Goal: Information Seeking & Learning: Learn about a topic

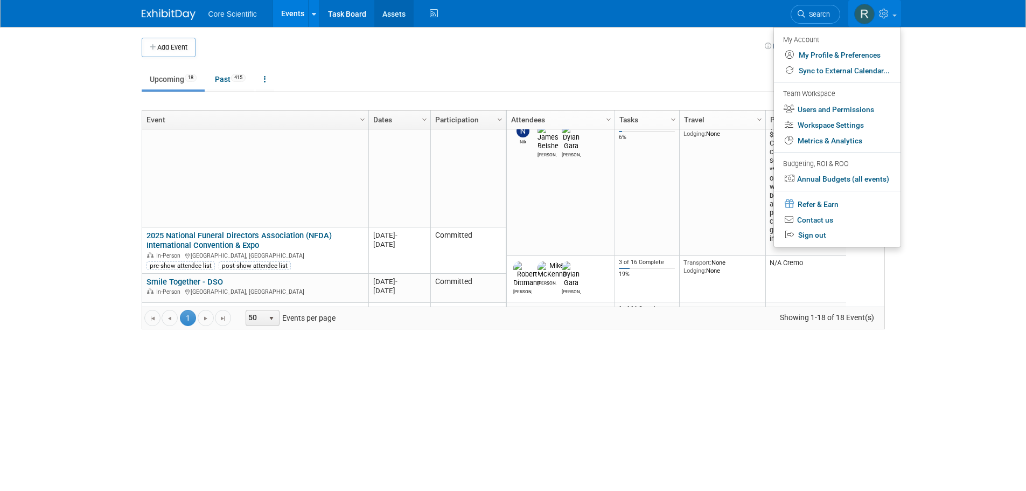
scroll to position [372, 0]
click at [176, 48] on button "Add Event" at bounding box center [169, 47] width 54 height 19
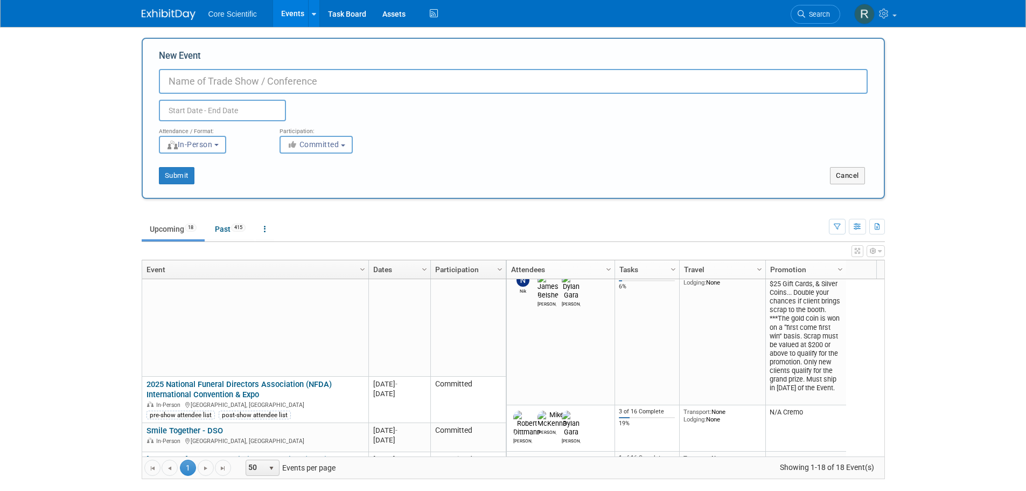
click at [81, 271] on body "Core Scientific Events Add Event Bulk Upload Events Shareable Event Boards Rece…" at bounding box center [513, 245] width 1026 height 491
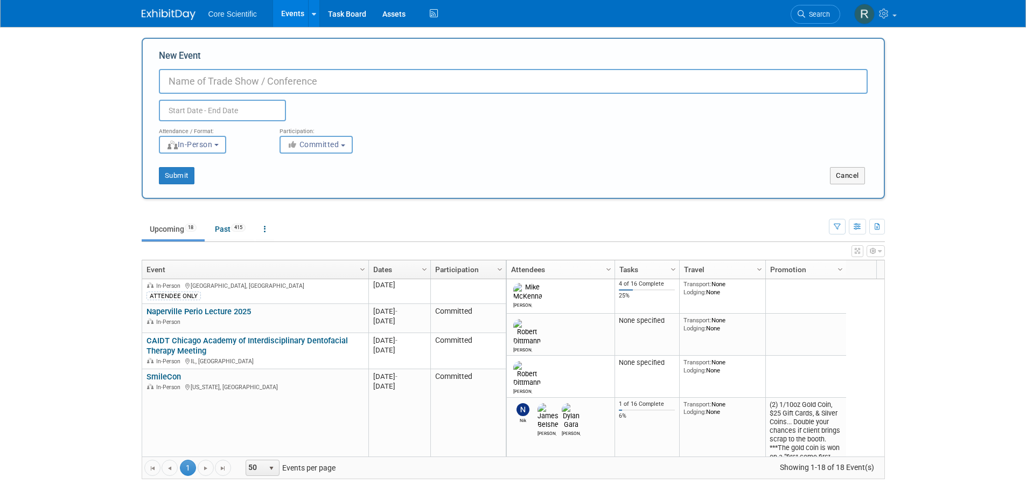
scroll to position [113, 0]
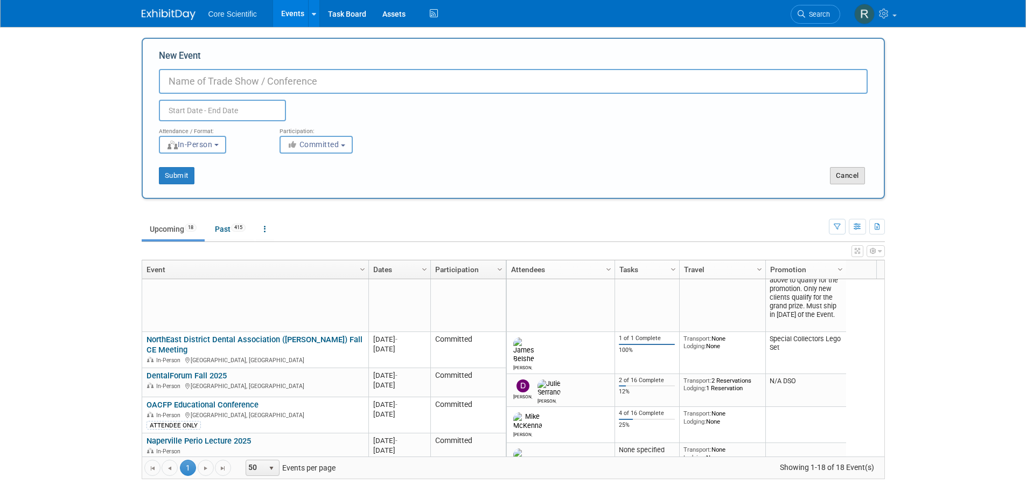
click at [819, 173] on button "Cancel" at bounding box center [847, 175] width 35 height 17
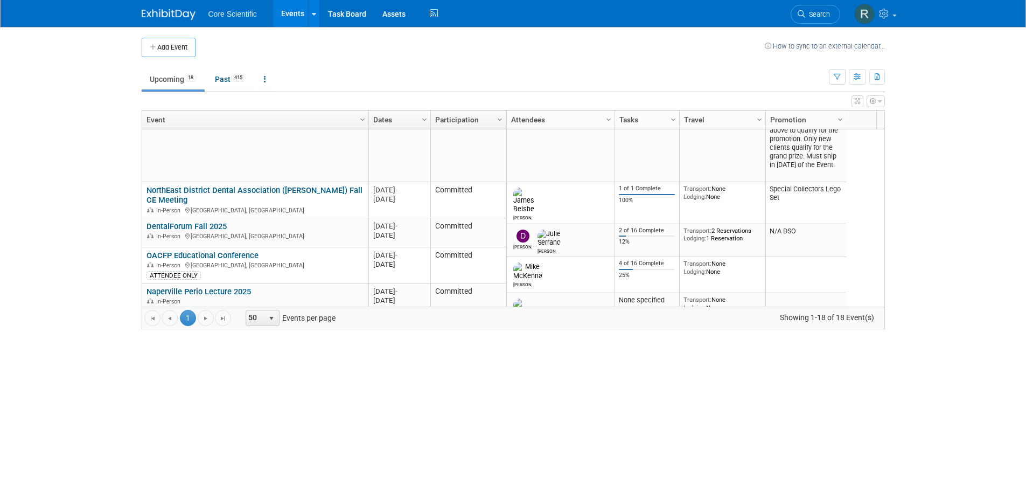
scroll to position [0, 0]
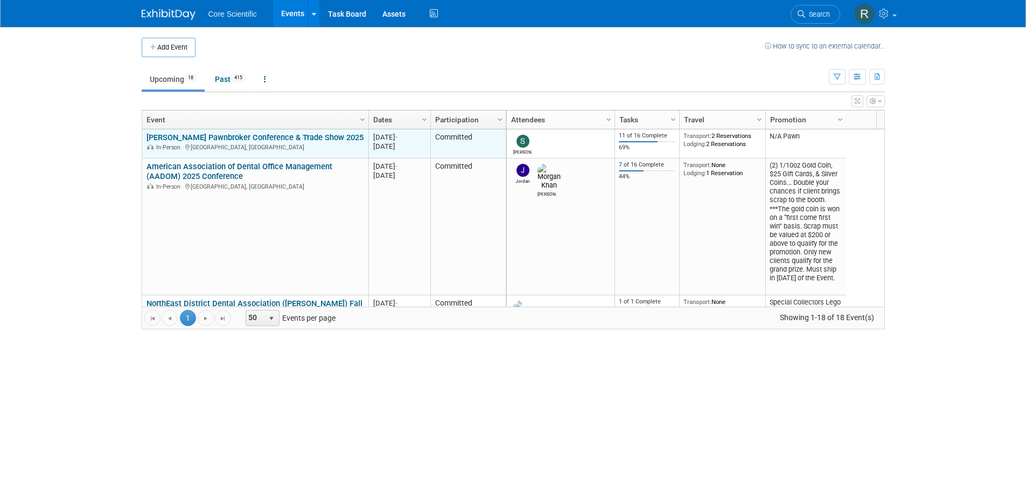
click at [304, 135] on link "[PERSON_NAME] Pawnbroker Conference & Trade Show 2025" at bounding box center [255, 138] width 217 height 10
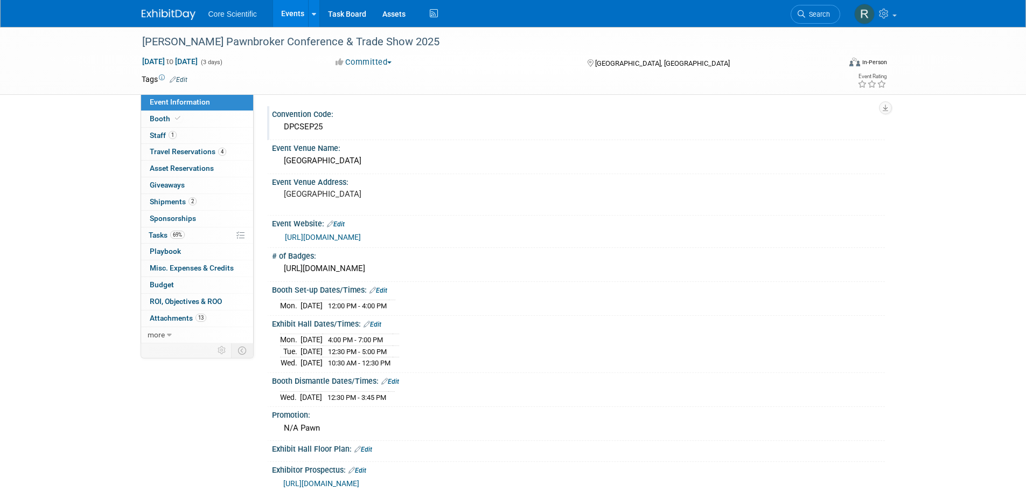
click at [358, 125] on div "DPCSEP25" at bounding box center [578, 126] width 597 height 17
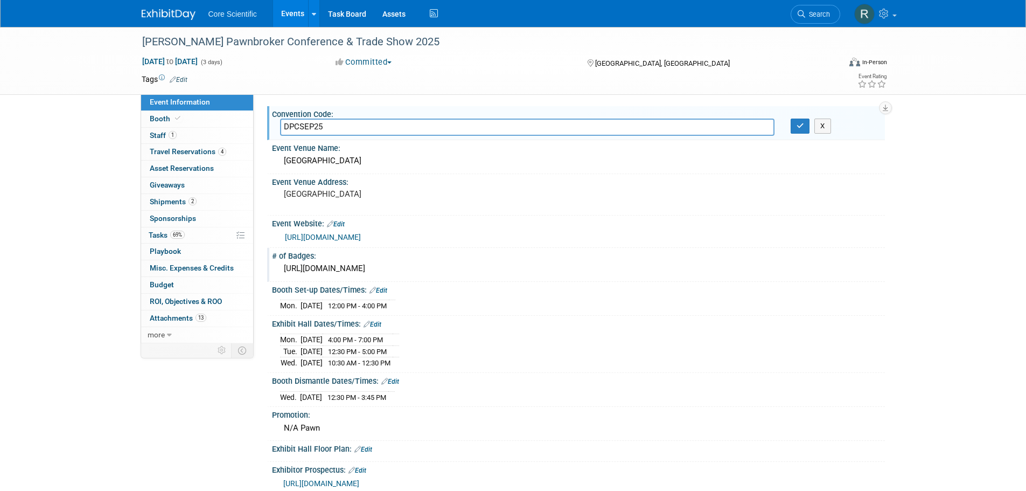
drag, startPoint x: 862, startPoint y: 234, endPoint x: 861, endPoint y: 248, distance: 14.6
click at [862, 244] on div "[URL][DOMAIN_NAME]" at bounding box center [578, 236] width 613 height 16
drag, startPoint x: 272, startPoint y: 128, endPoint x: 355, endPoint y: 128, distance: 82.9
click at [355, 128] on div "DPCSEP25" at bounding box center [527, 126] width 511 height 17
drag, startPoint x: 344, startPoint y: 126, endPoint x: 282, endPoint y: 127, distance: 62.5
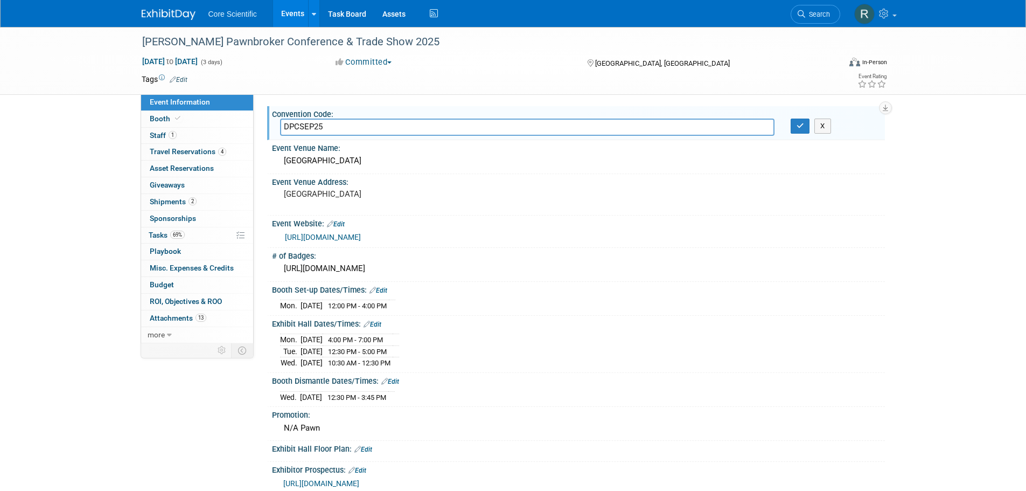
click at [282, 127] on input "DPCSEP25" at bounding box center [527, 126] width 494 height 17
click at [801, 129] on icon "button" at bounding box center [801, 125] width 8 height 7
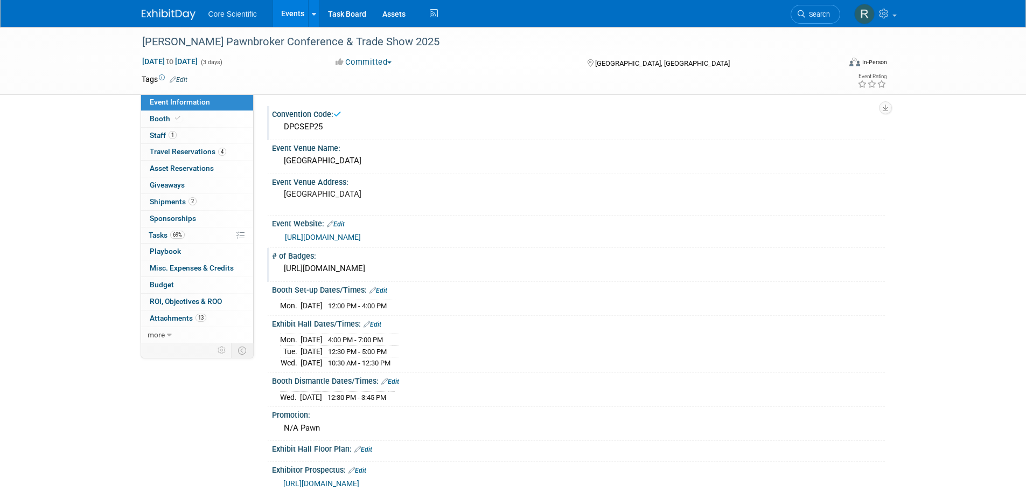
click at [500, 266] on div "[URL][DOMAIN_NAME]" at bounding box center [578, 268] width 597 height 17
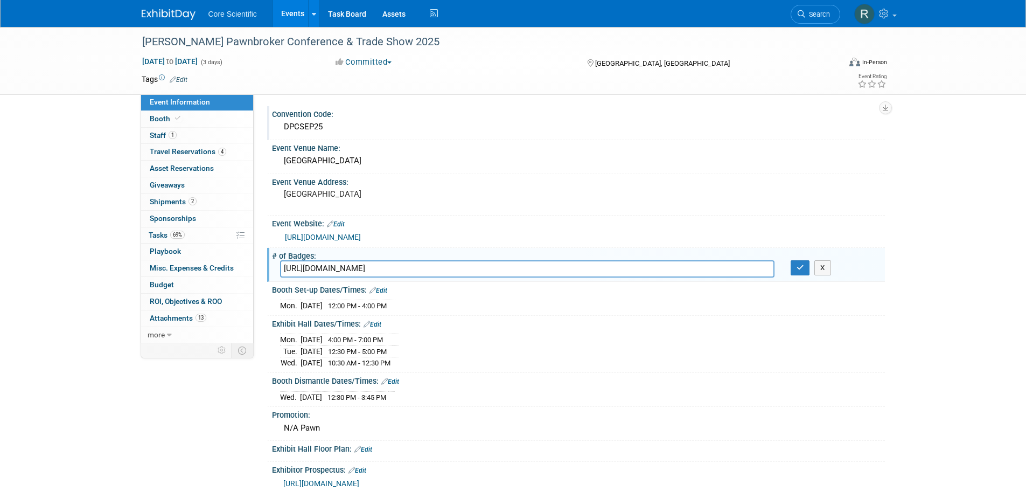
click at [381, 127] on div "DPCSEP25" at bounding box center [578, 126] width 597 height 17
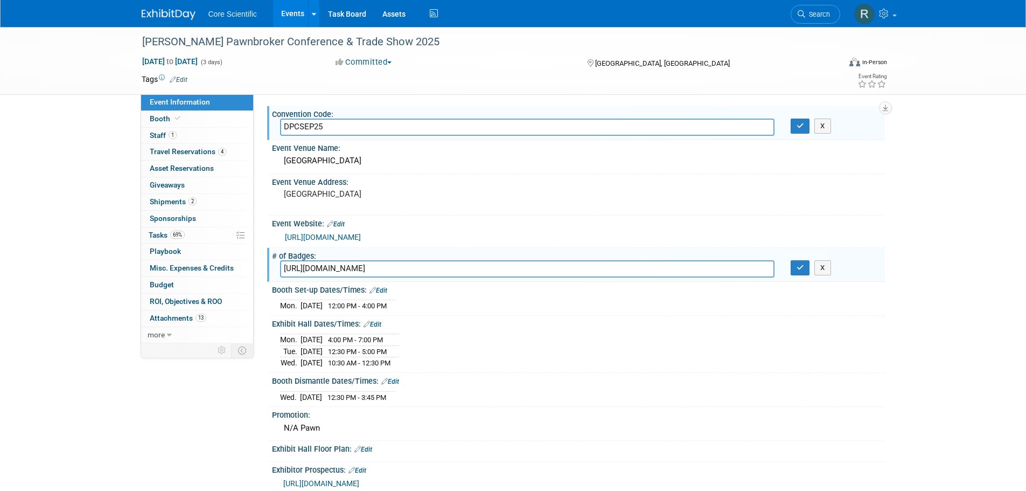
click at [381, 127] on input "DPCSEP25" at bounding box center [527, 126] width 494 height 17
click at [805, 126] on button "button" at bounding box center [800, 125] width 19 height 15
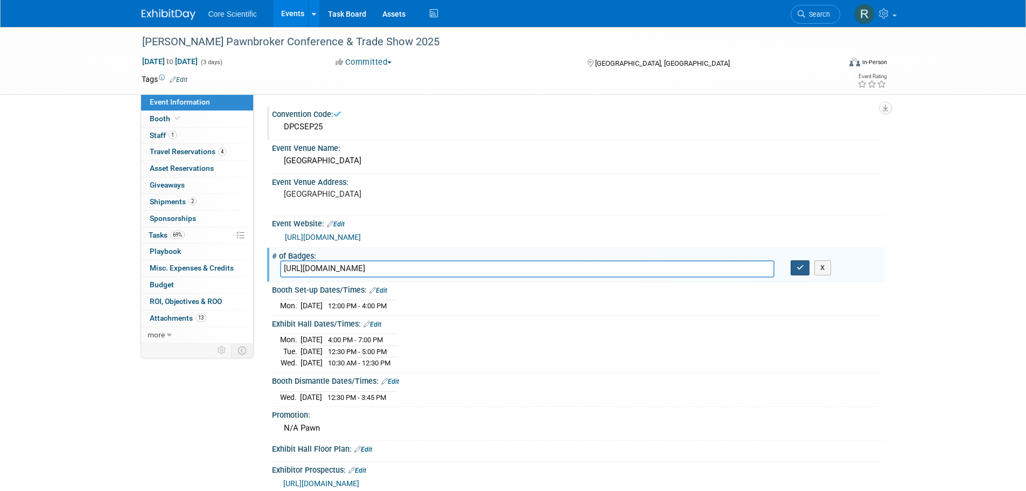
click at [804, 271] on button "button" at bounding box center [800, 267] width 19 height 15
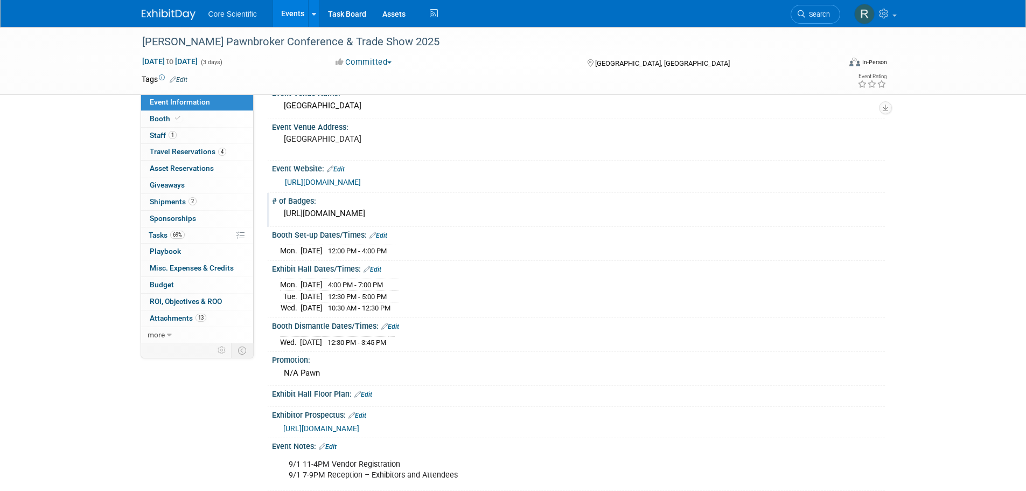
scroll to position [54, 0]
click at [361, 211] on div "[URL][DOMAIN_NAME]" at bounding box center [578, 214] width 597 height 17
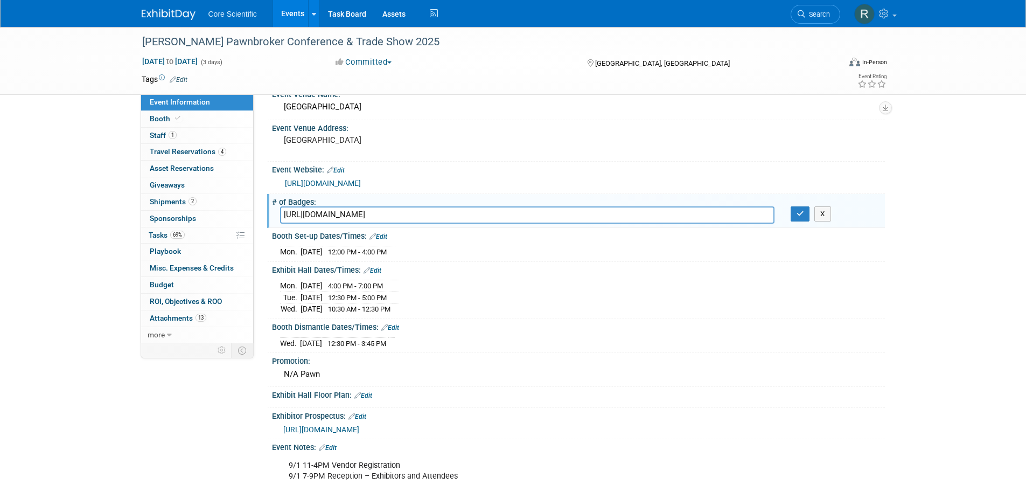
click at [361, 210] on input "[URL][DOMAIN_NAME]" at bounding box center [527, 214] width 494 height 17
click at [802, 213] on icon "button" at bounding box center [801, 213] width 8 height 7
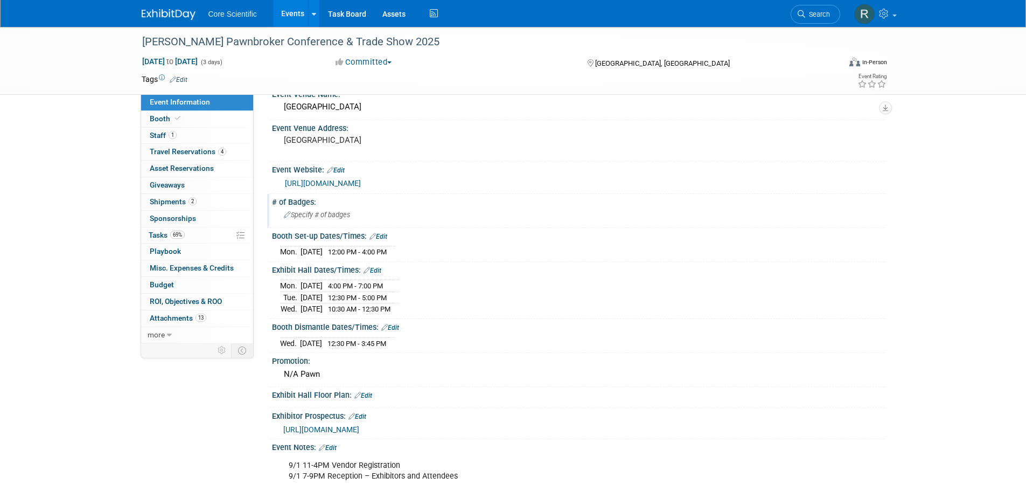
drag, startPoint x: 270, startPoint y: 237, endPoint x: 370, endPoint y: 238, distance: 99.7
click at [370, 238] on div "Booth Set-up Dates/Times: Edit Mon. Sep 1, 2025 12:00 PM - 4:00 PM Save Changes…" at bounding box center [576, 245] width 618 height 34
drag, startPoint x: 265, startPoint y: 271, endPoint x: 368, endPoint y: 261, distance: 103.4
click at [368, 261] on div "Convention Code: DPCSEP25 Event Venue Name: Perdido Beach Resort Event Venue Ad…" at bounding box center [569, 164] width 631 height 249
click at [687, 229] on div "Booth Set-up Dates/Times: Edit" at bounding box center [578, 235] width 613 height 14
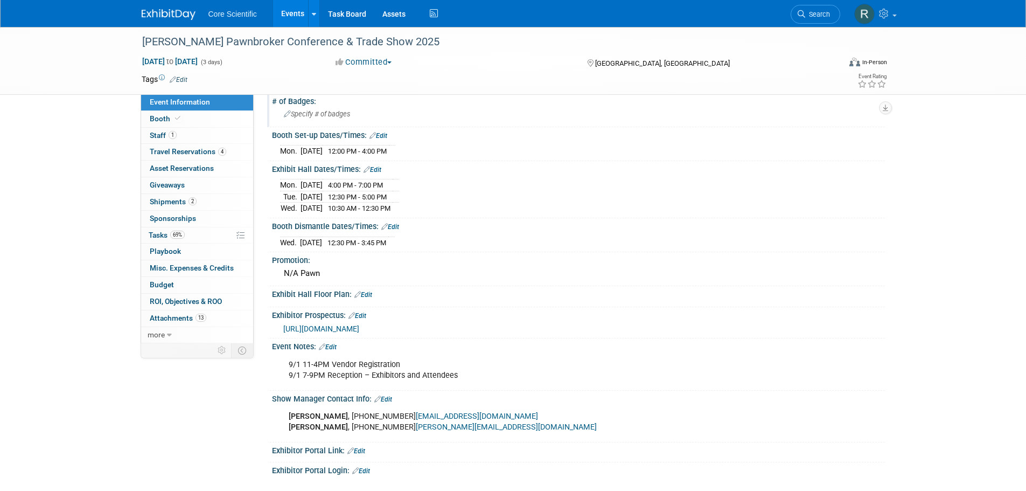
scroll to position [162, 0]
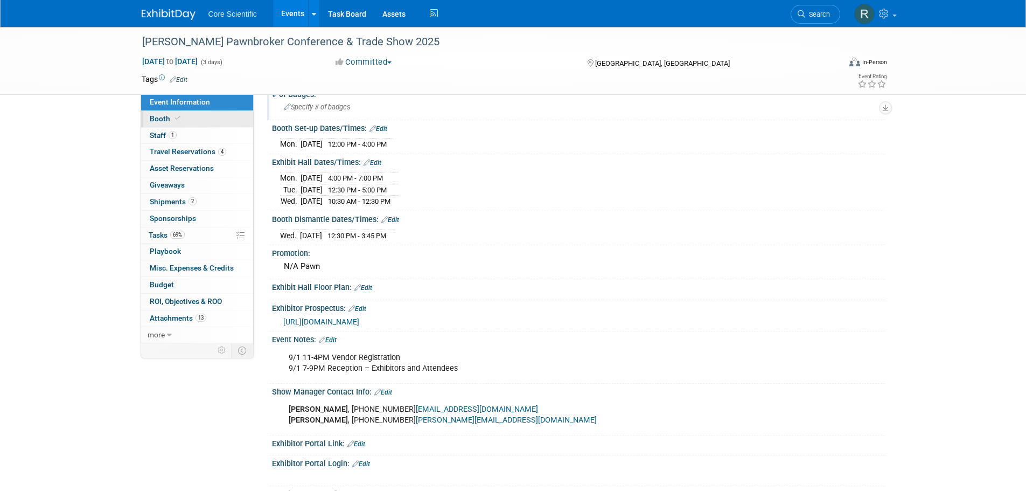
click at [180, 120] on span at bounding box center [178, 118] width 10 height 8
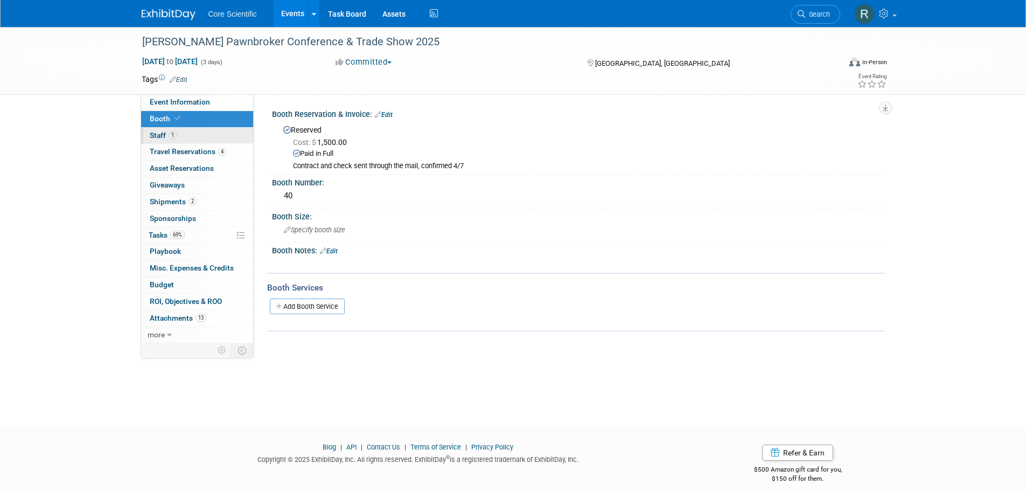
click at [179, 130] on link "1 Staff 1" at bounding box center [197, 136] width 112 height 16
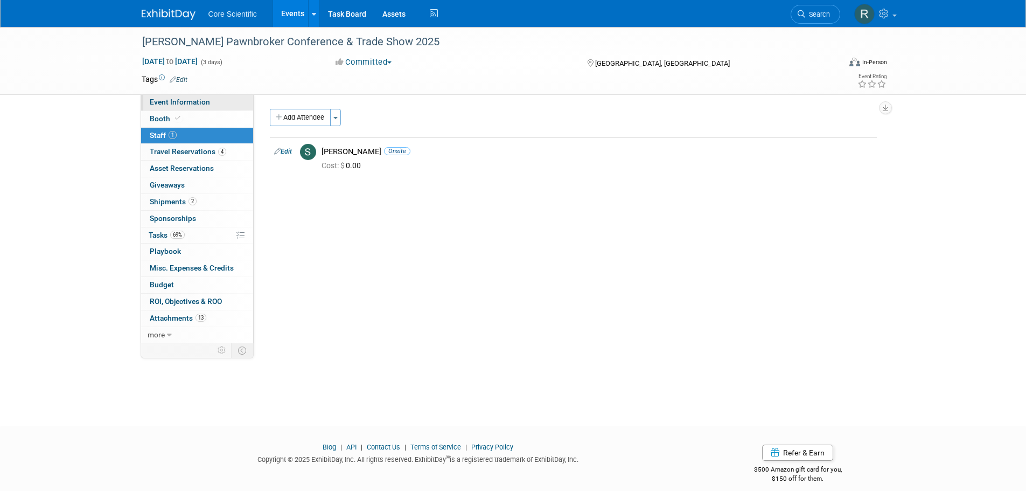
click at [217, 99] on link "Event Information" at bounding box center [197, 102] width 112 height 16
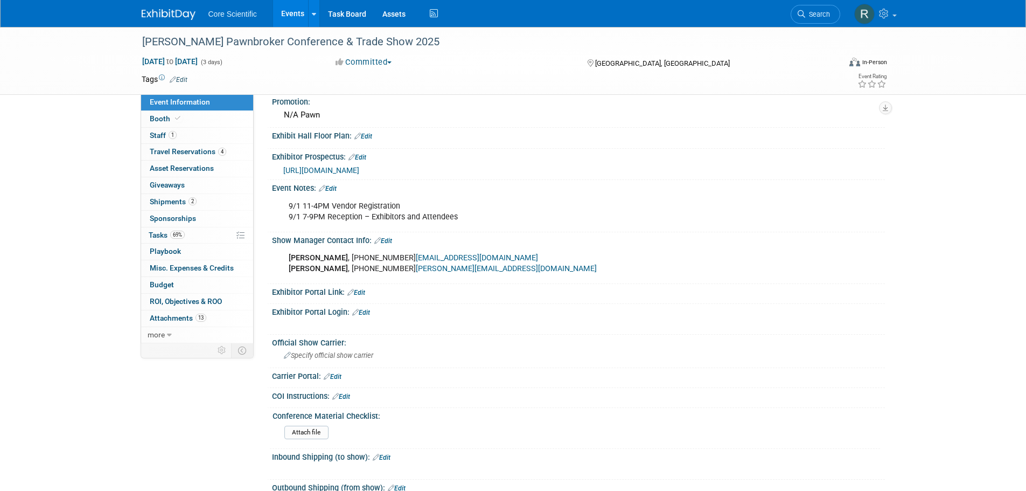
scroll to position [323, 0]
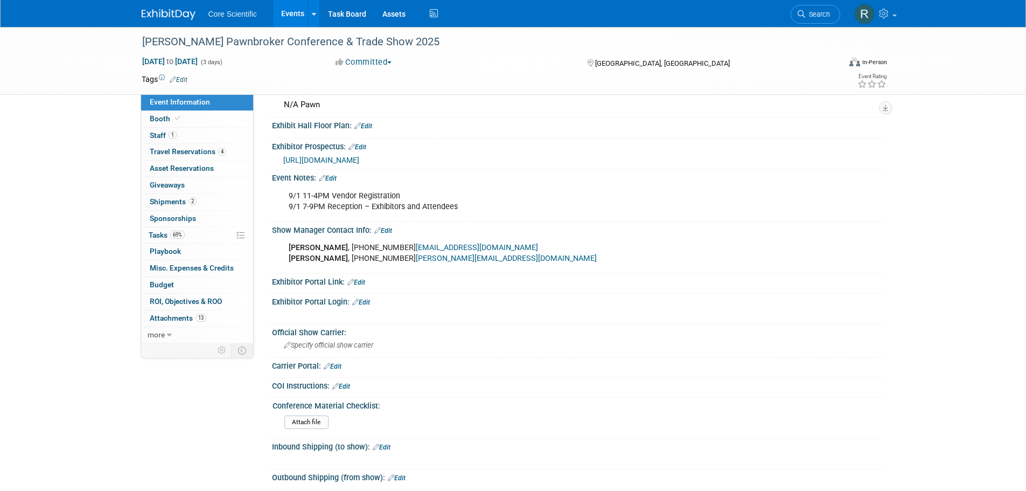
click at [182, 16] on img at bounding box center [169, 14] width 54 height 11
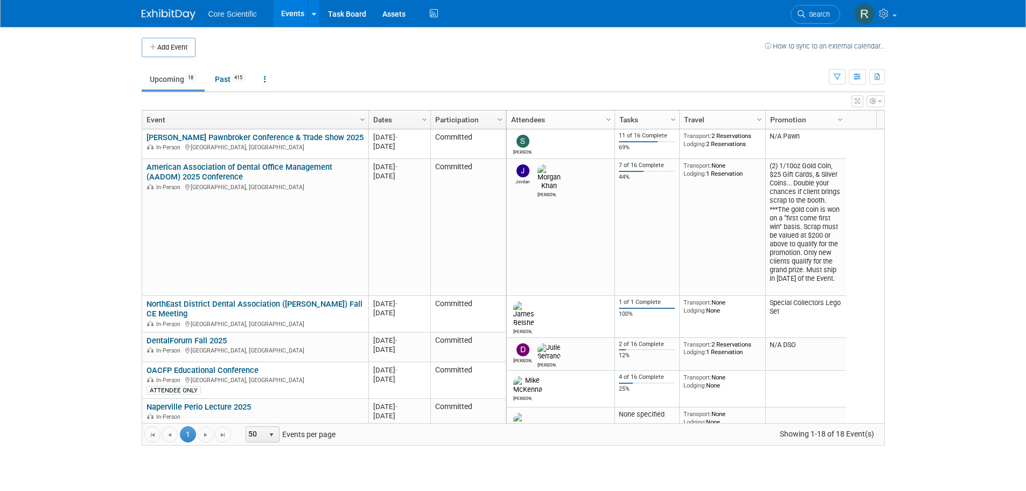
click at [161, 175] on link "American Association of Dental Office Management (AADOM) 2025 Conference" at bounding box center [240, 172] width 186 height 20
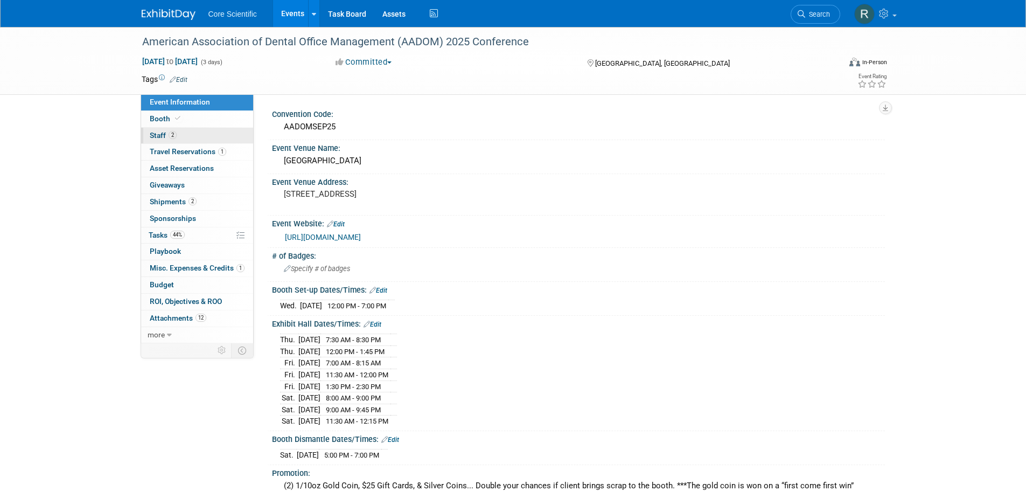
click at [178, 132] on link "2 Staff 2" at bounding box center [197, 136] width 112 height 16
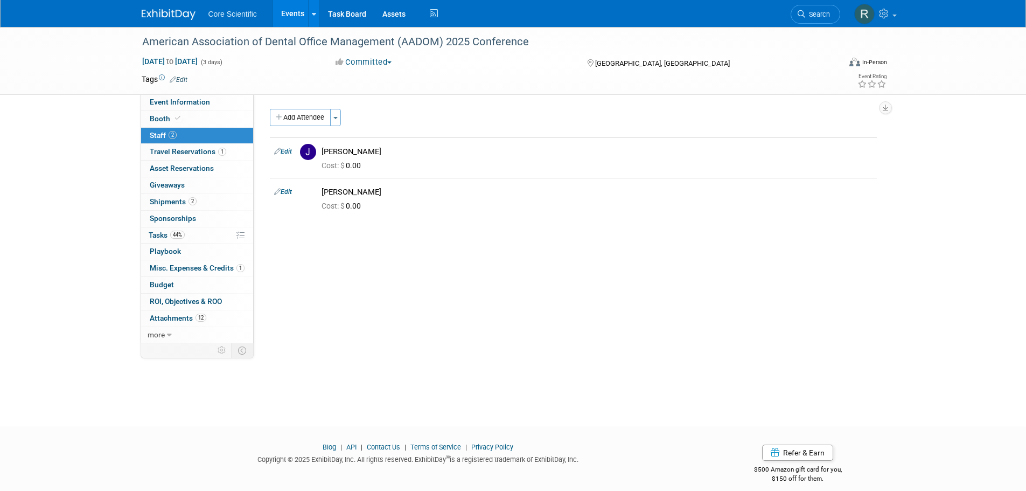
click at [183, 140] on link "2 Staff 2" at bounding box center [197, 136] width 112 height 16
click at [180, 97] on link "Event Information" at bounding box center [197, 102] width 112 height 16
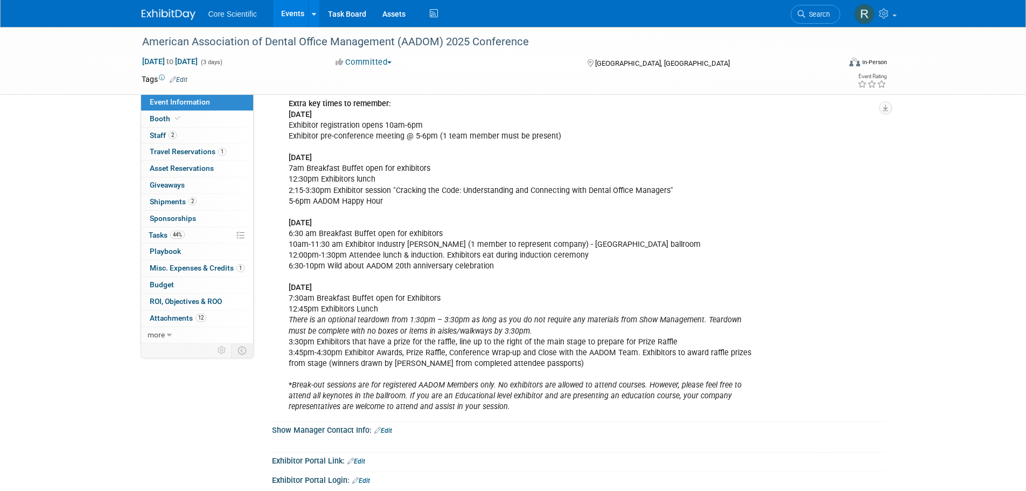
scroll to position [431, 0]
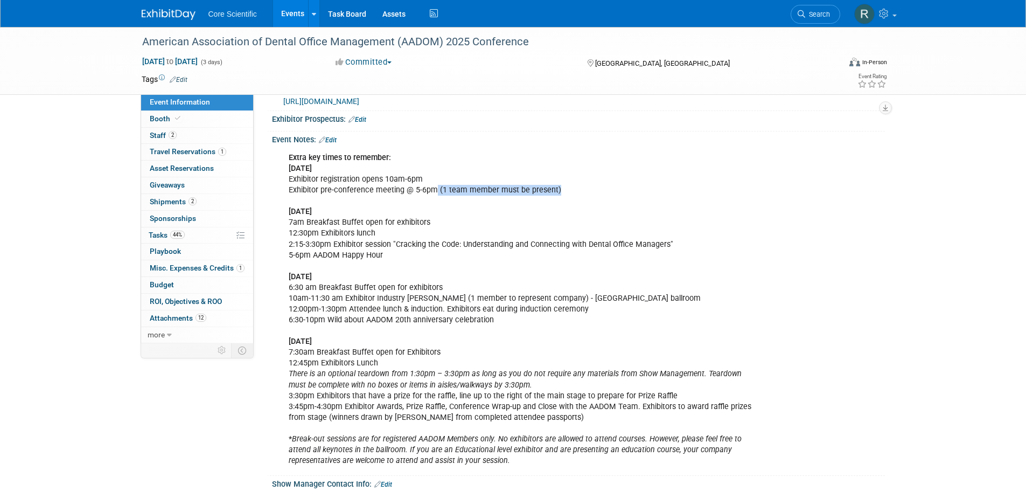
drag, startPoint x: 557, startPoint y: 186, endPoint x: 433, endPoint y: 187, distance: 124.4
click at [433, 187] on div "Extra key times to remember: Wednesday 9/3 Exhibitor registration opens 10am-6p…" at bounding box center [523, 309] width 485 height 324
click at [554, 305] on div "Extra key times to remember: Wednesday 9/3 Exhibitor registration opens 10am-6p…" at bounding box center [523, 309] width 485 height 324
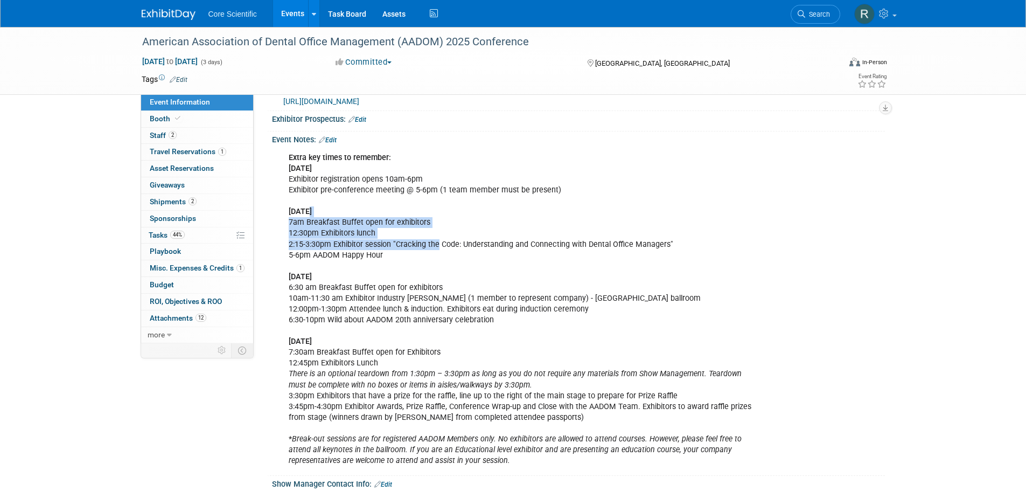
drag, startPoint x: 306, startPoint y: 214, endPoint x: 438, endPoint y: 240, distance: 134.0
click at [438, 240] on div "Extra key times to remember: Wednesday 9/3 Exhibitor registration opens 10am-6p…" at bounding box center [523, 309] width 485 height 324
click at [426, 246] on div "Extra key times to remember: Wednesday 9/3 Exhibitor registration opens 10am-6p…" at bounding box center [523, 309] width 485 height 324
drag, startPoint x: 303, startPoint y: 218, endPoint x: 429, endPoint y: 225, distance: 126.2
click at [429, 225] on div "Extra key times to remember: Wednesday 9/3 Exhibitor registration opens 10am-6p…" at bounding box center [523, 309] width 485 height 324
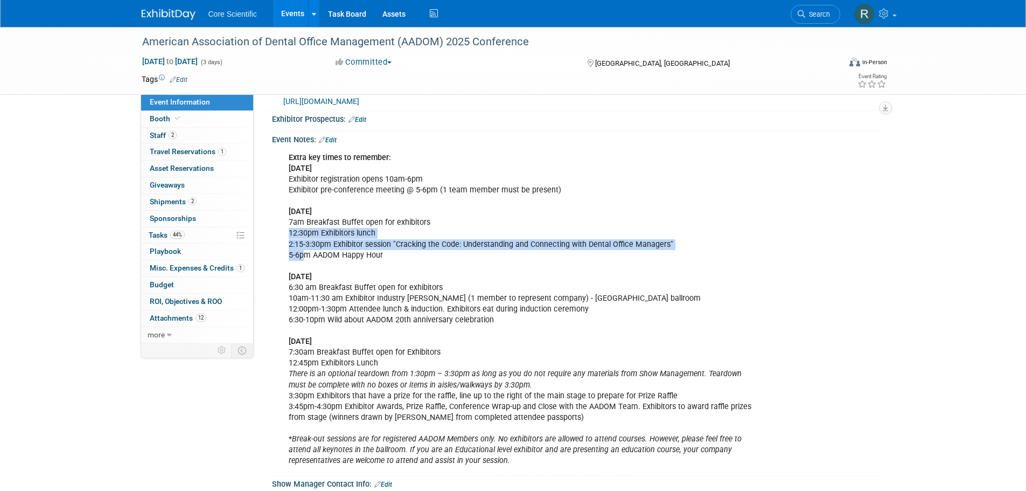
drag, startPoint x: 382, startPoint y: 227, endPoint x: 302, endPoint y: 250, distance: 83.2
click at [302, 251] on div "Extra key times to remember: Wednesday 9/3 Exhibitor registration opens 10am-6p…" at bounding box center [523, 309] width 485 height 324
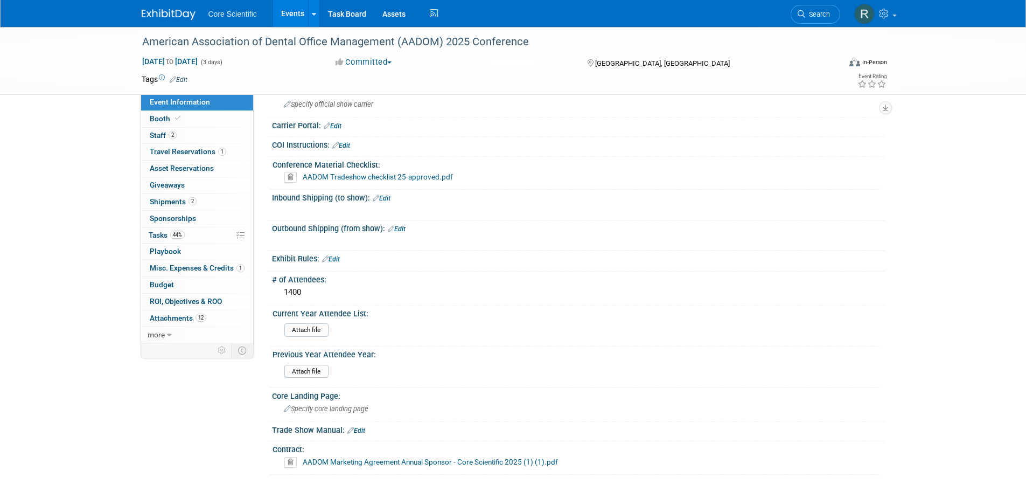
scroll to position [916, 0]
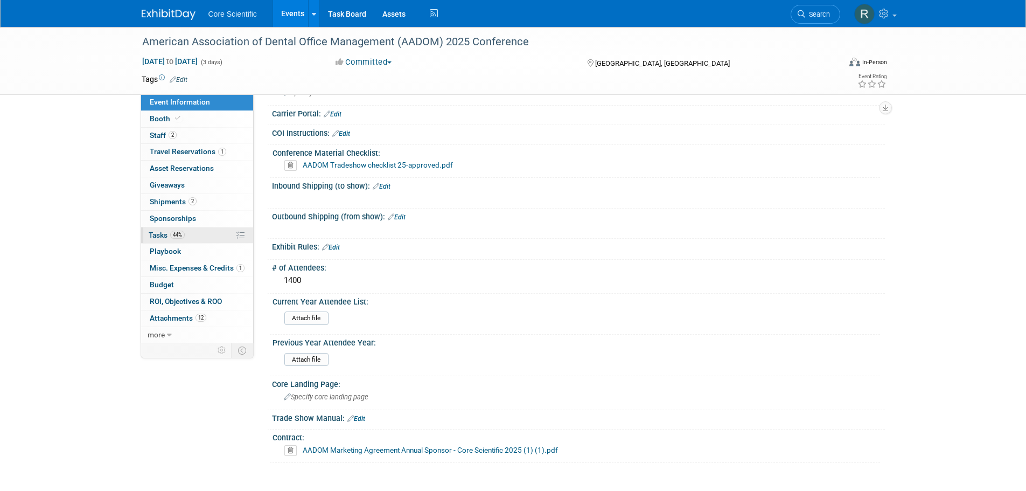
click at [195, 234] on link "44% Tasks 44%" at bounding box center [197, 235] width 112 height 16
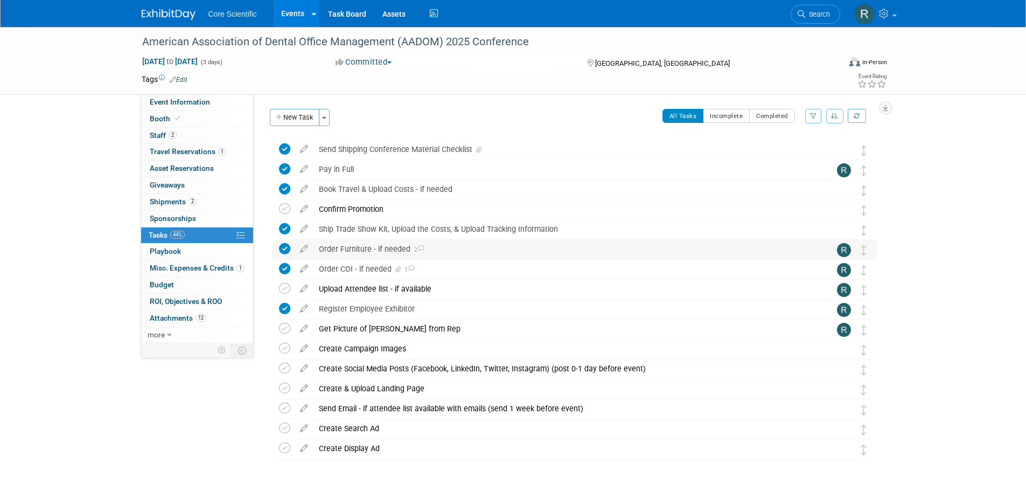
click at [378, 246] on div "Order Furniture - if needed 2" at bounding box center [564, 249] width 502 height 18
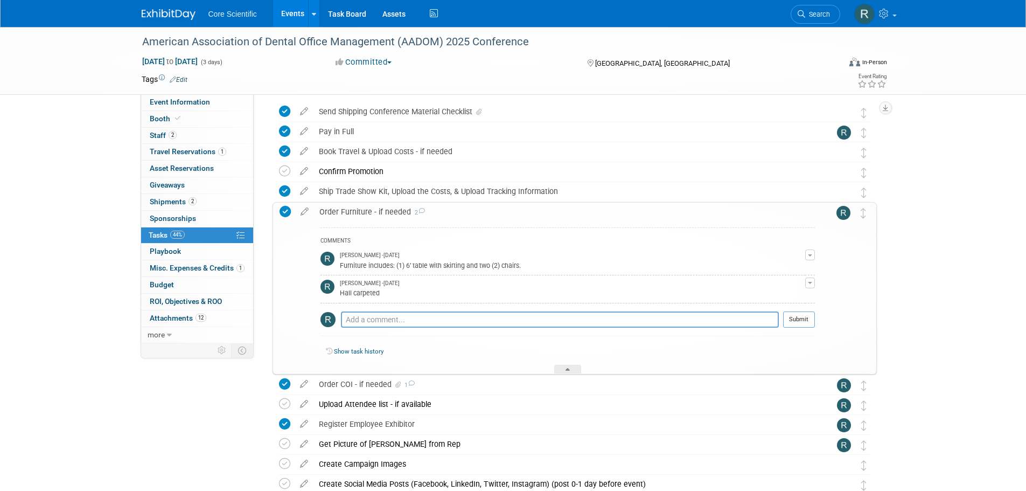
scroll to position [54, 0]
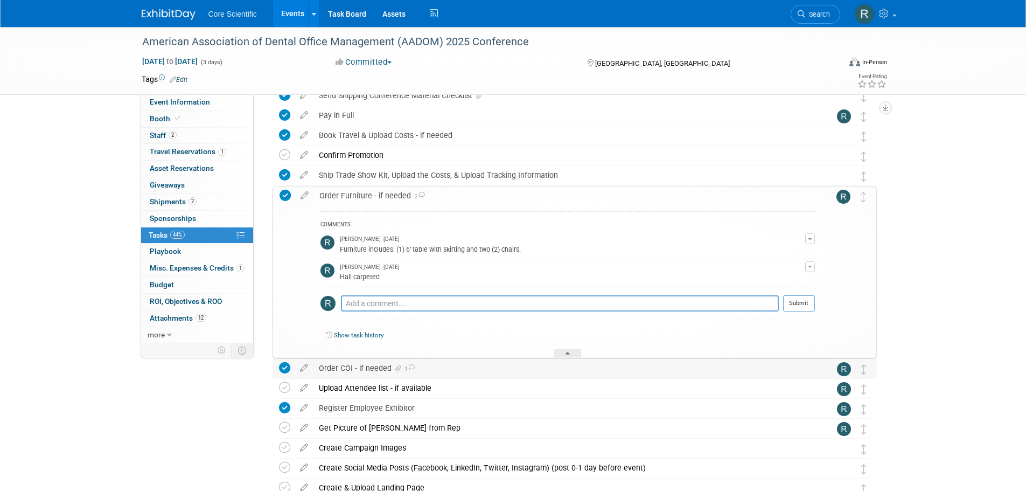
click at [405, 371] on span "1" at bounding box center [409, 368] width 12 height 7
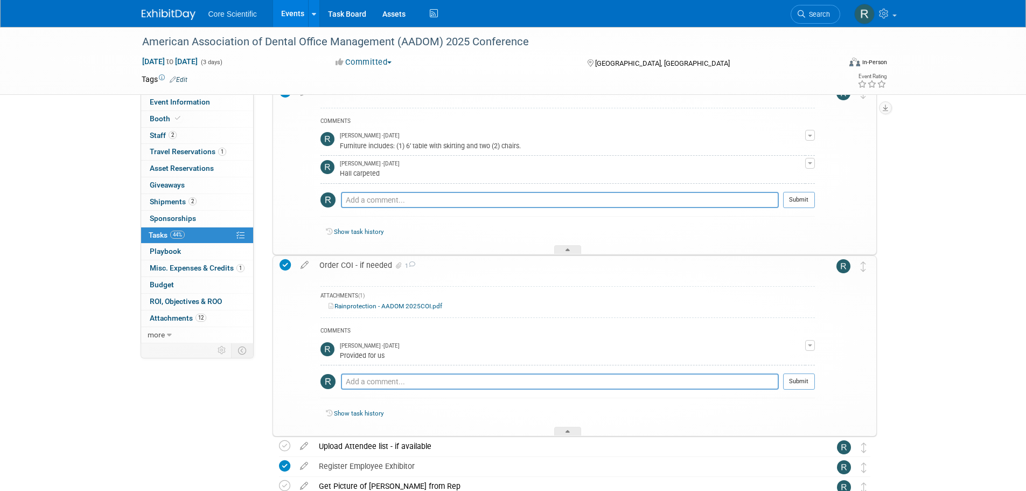
scroll to position [162, 0]
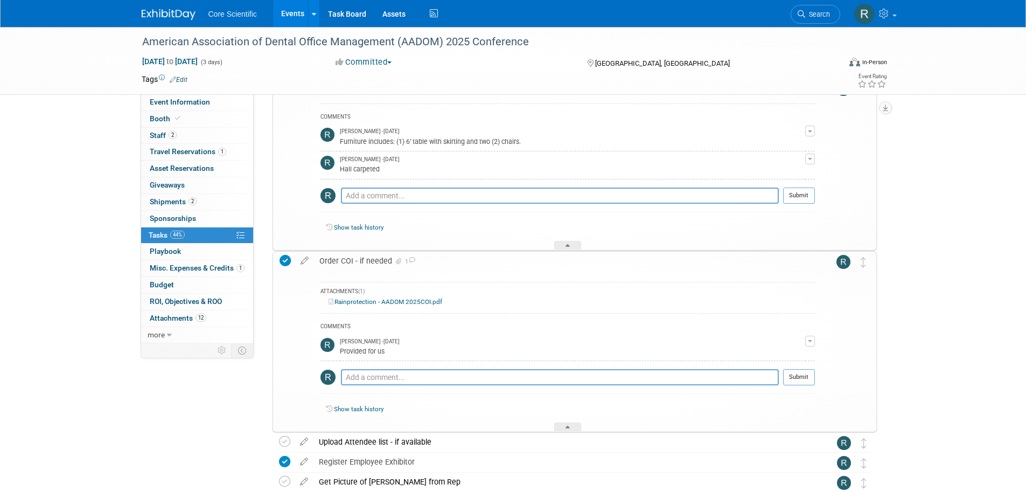
click at [336, 262] on div "Order COI - if needed 1" at bounding box center [564, 261] width 501 height 18
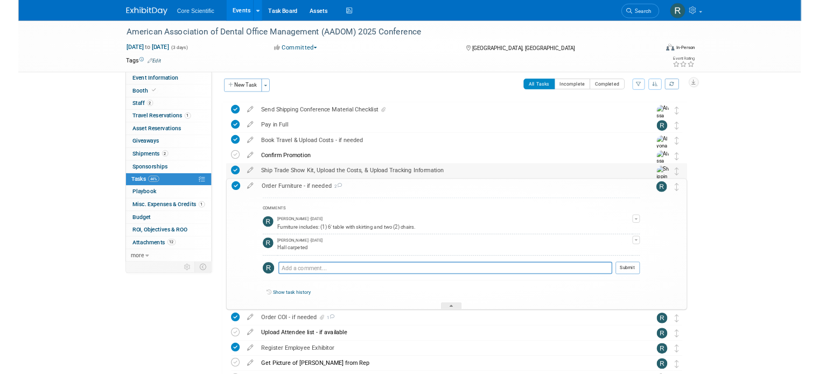
scroll to position [0, 0]
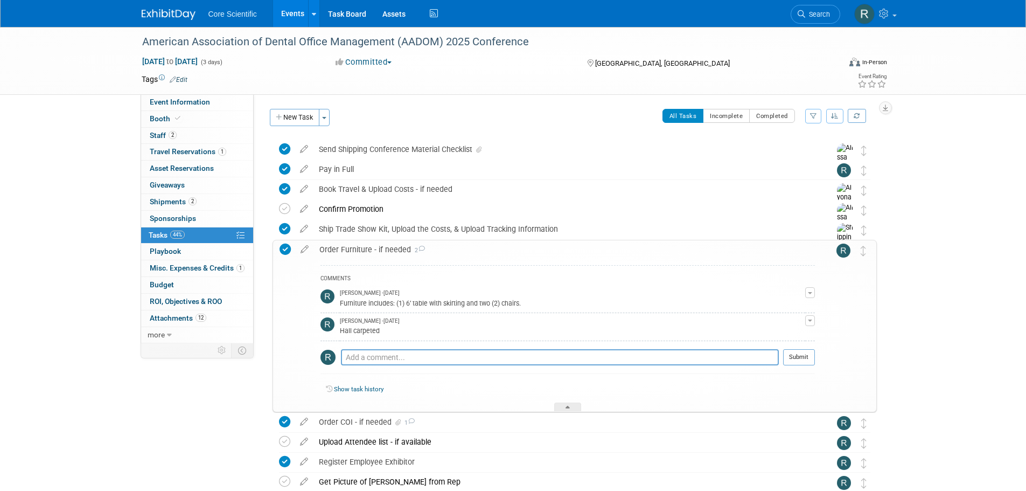
click at [396, 244] on div "Order Furniture - if needed 2" at bounding box center [564, 249] width 501 height 18
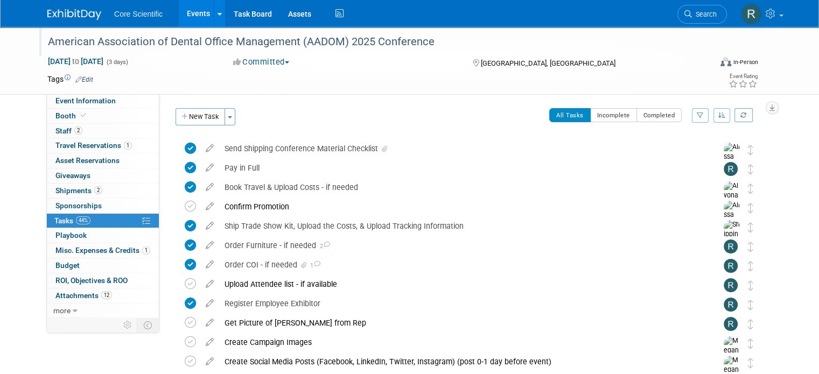
click at [50, 30] on div at bounding box center [375, 31] width 662 height 9
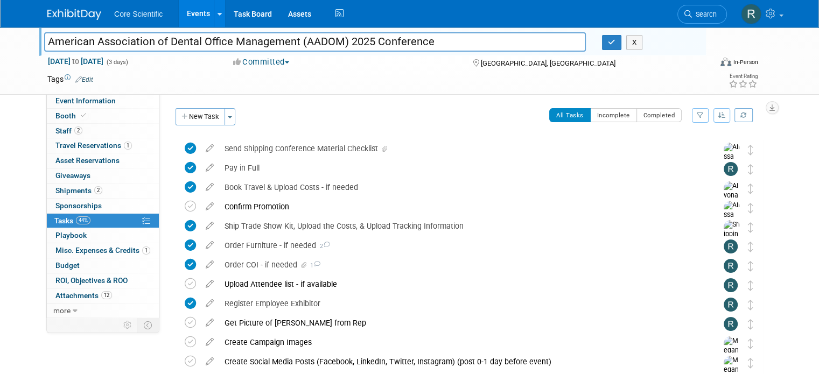
click at [52, 15] on img at bounding box center [74, 14] width 54 height 11
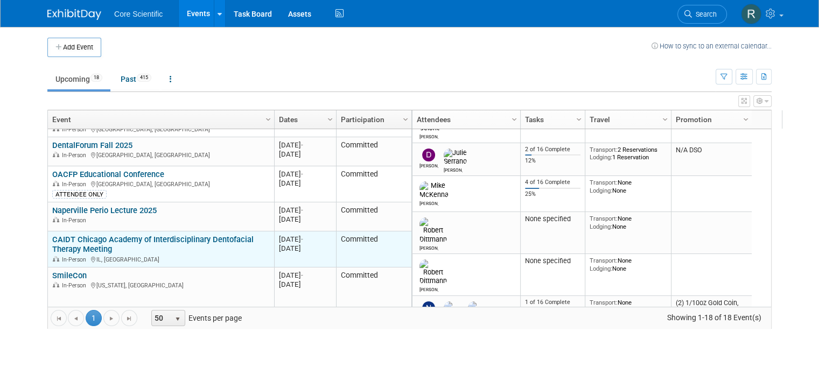
scroll to position [259, 0]
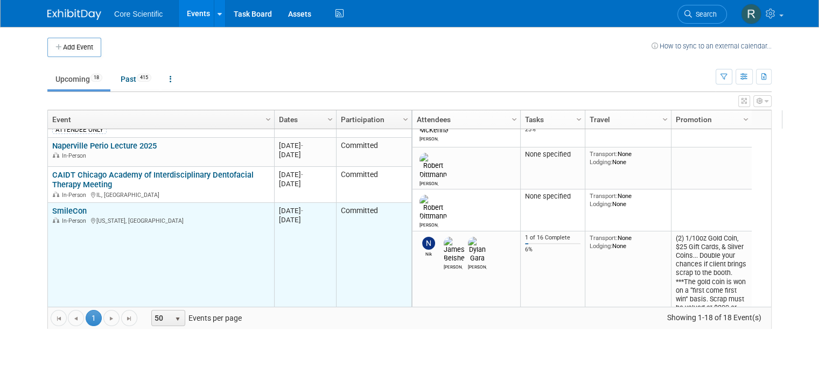
click at [54, 208] on link "SmileCon" at bounding box center [69, 211] width 34 height 10
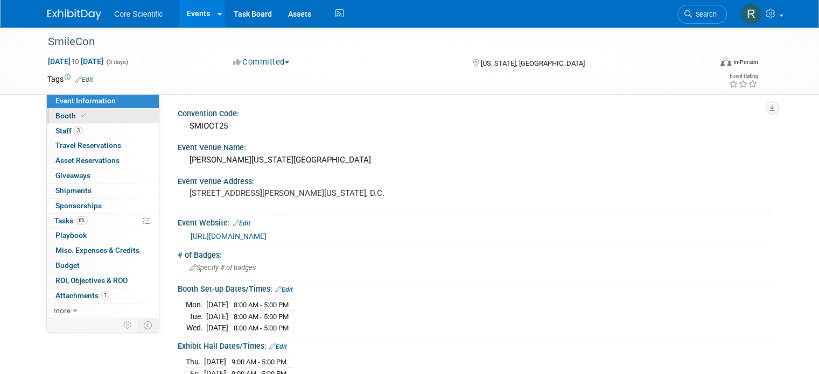
click at [81, 113] on icon at bounding box center [83, 116] width 5 height 6
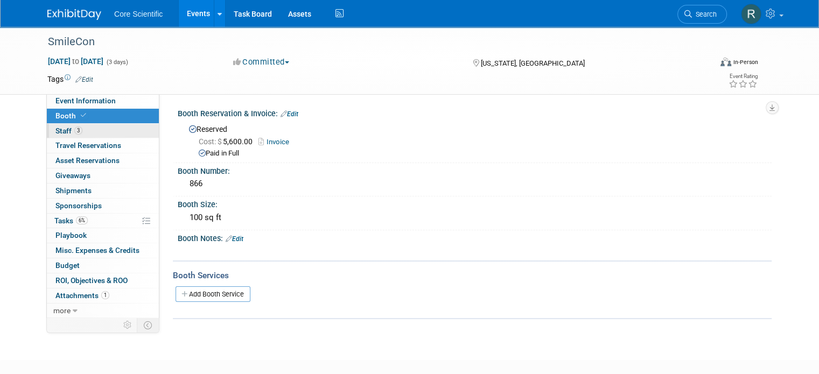
click at [106, 131] on link "3 Staff 3" at bounding box center [103, 131] width 112 height 15
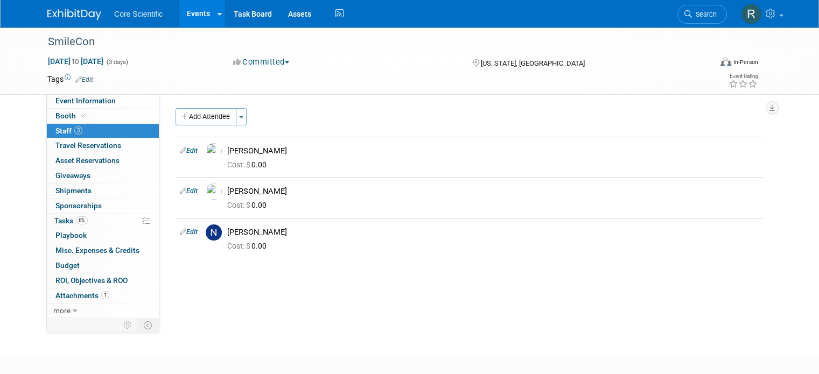
drag, startPoint x: 48, startPoint y: 14, endPoint x: 63, endPoint y: 19, distance: 15.8
click at [48, 14] on img at bounding box center [74, 14] width 54 height 11
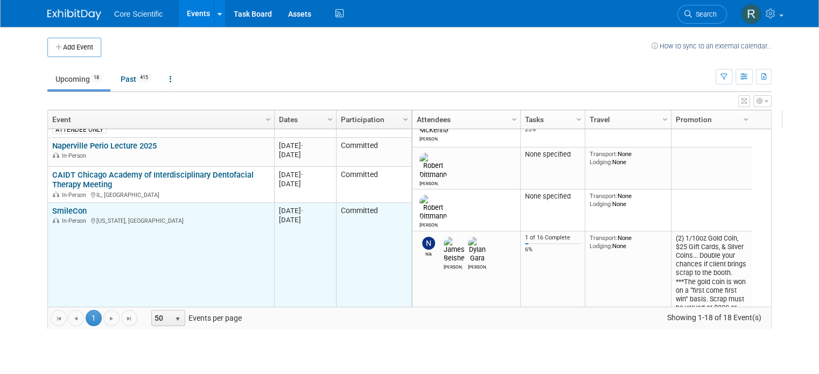
scroll to position [323, 0]
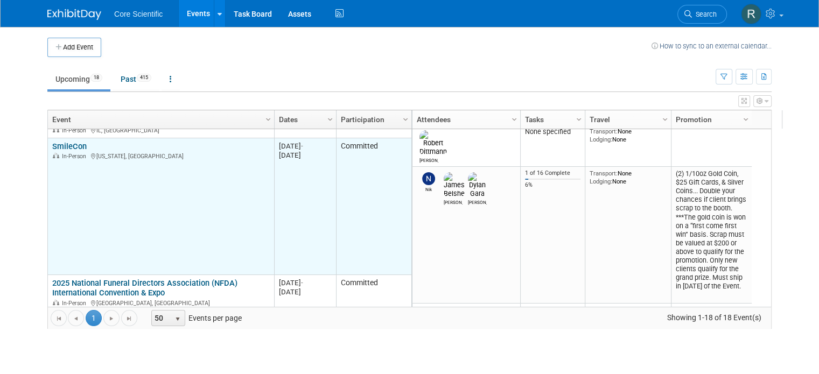
click at [52, 148] on link "SmileCon" at bounding box center [69, 147] width 34 height 10
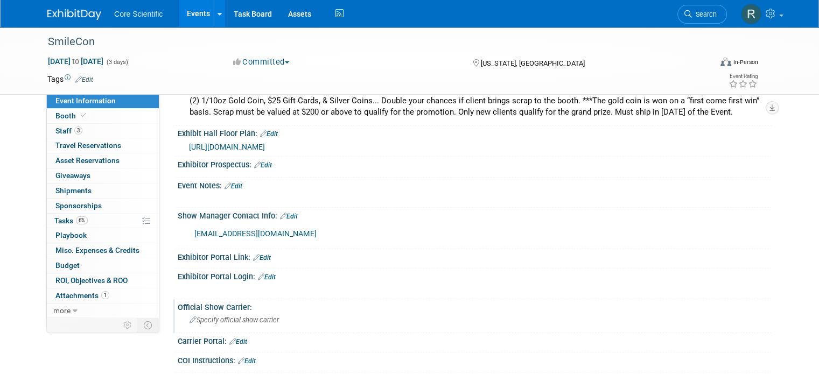
scroll to position [431, 0]
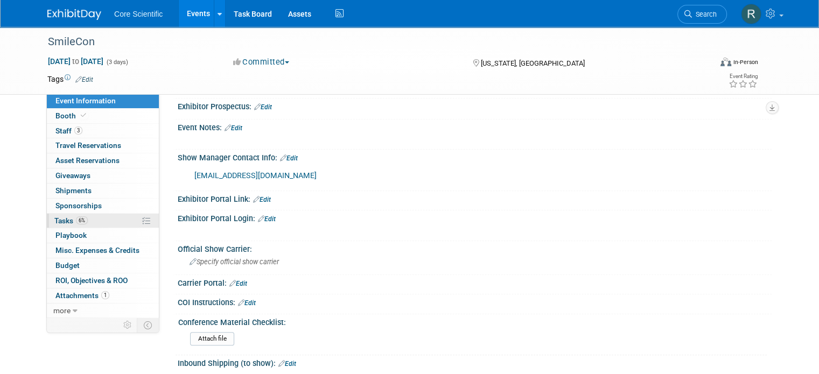
click at [82, 223] on link "6% Tasks 6%" at bounding box center [103, 221] width 112 height 15
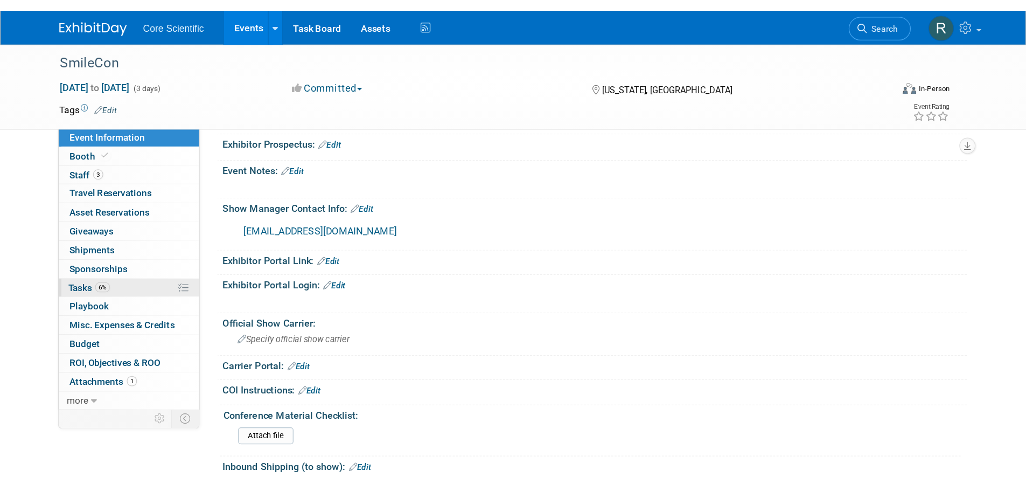
scroll to position [0, 0]
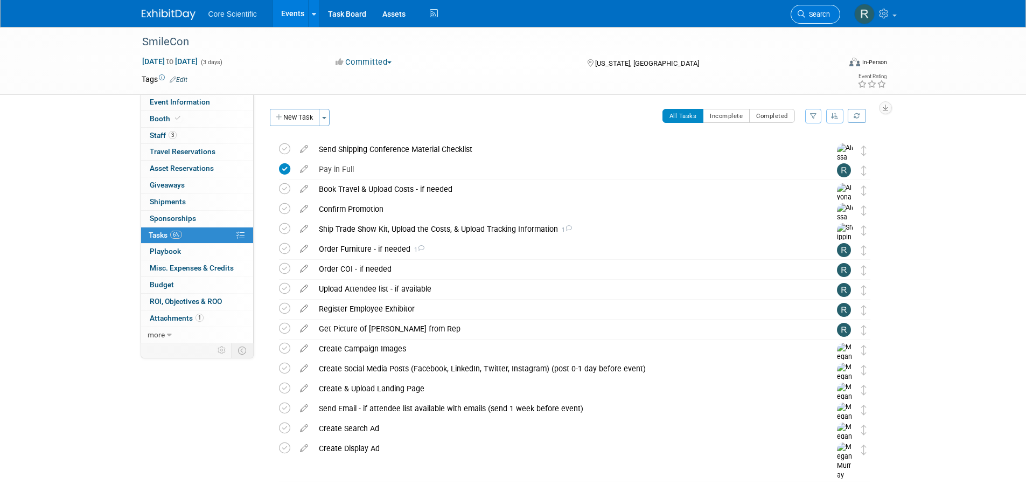
click at [819, 9] on link "Search" at bounding box center [816, 14] width 50 height 19
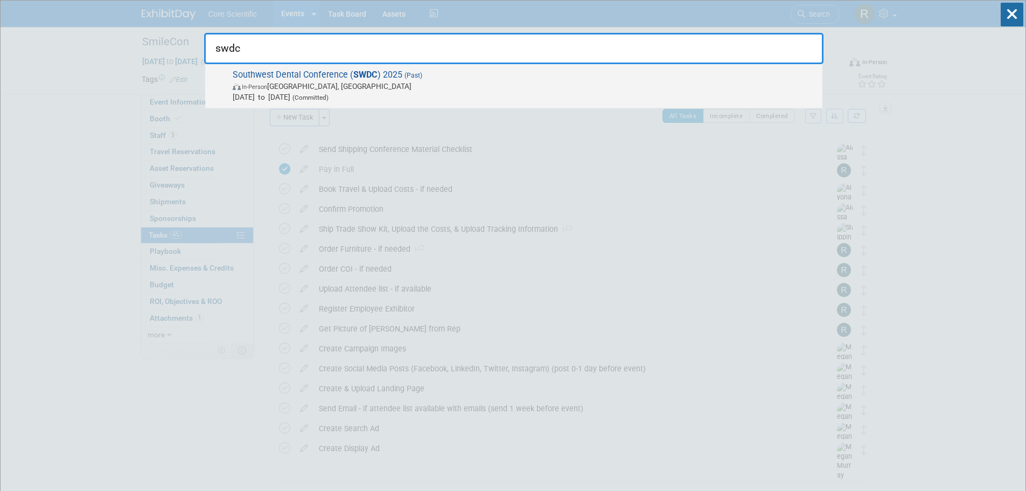
type input "swdc"
click at [487, 83] on span "In-Person Dallas, TX" at bounding box center [525, 86] width 584 height 11
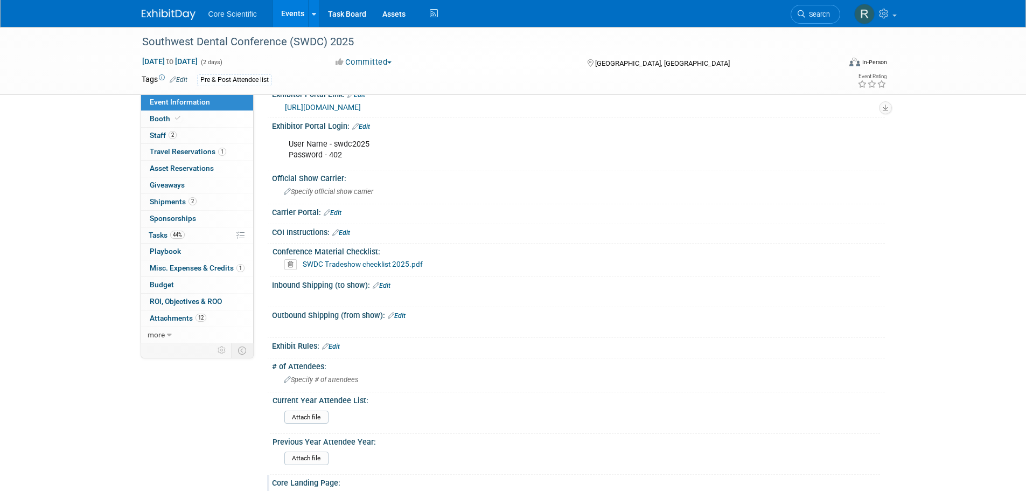
scroll to position [539, 0]
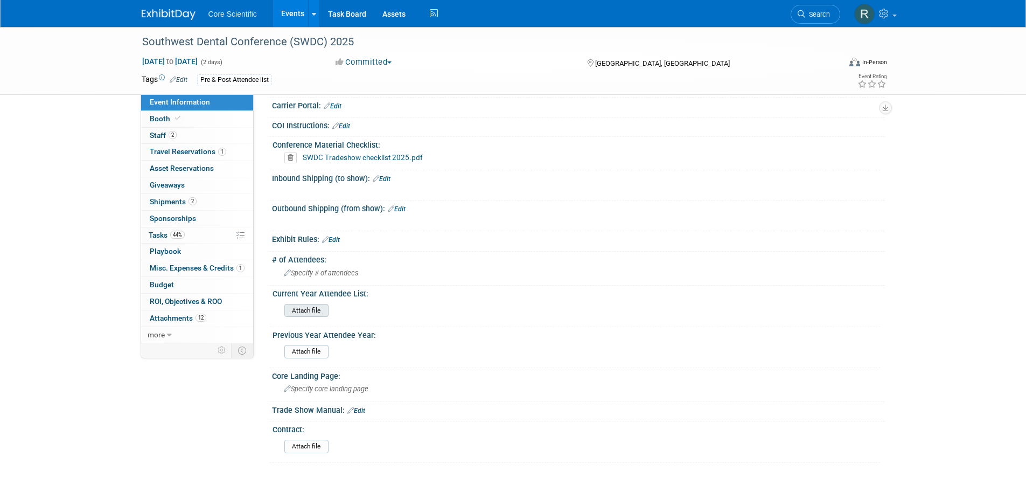
click at [316, 307] on input "file" at bounding box center [255, 310] width 147 height 12
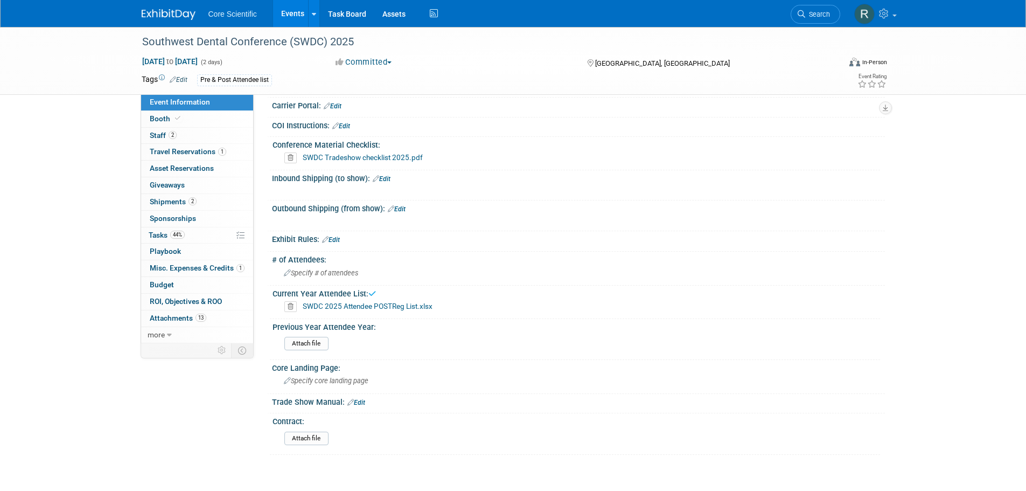
click at [188, 322] on span "Attachments 13" at bounding box center [178, 317] width 57 height 9
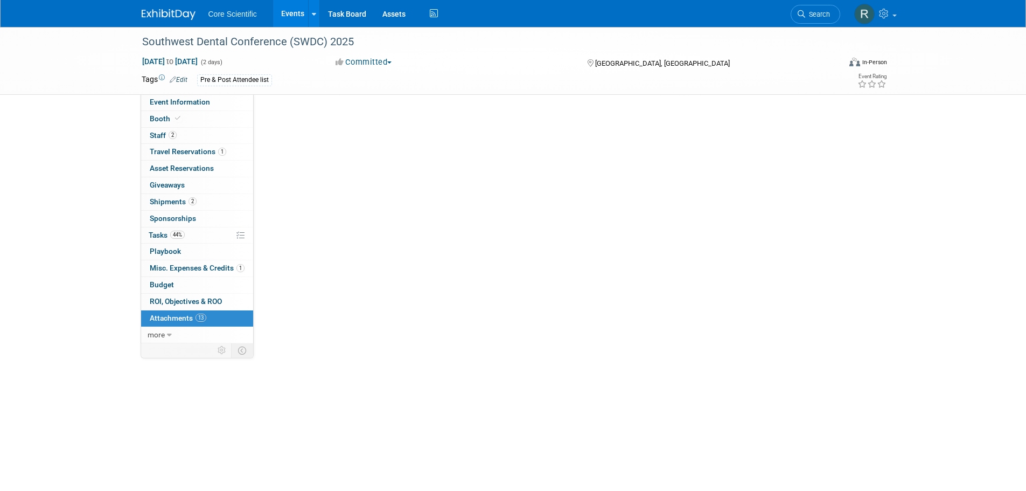
scroll to position [0, 0]
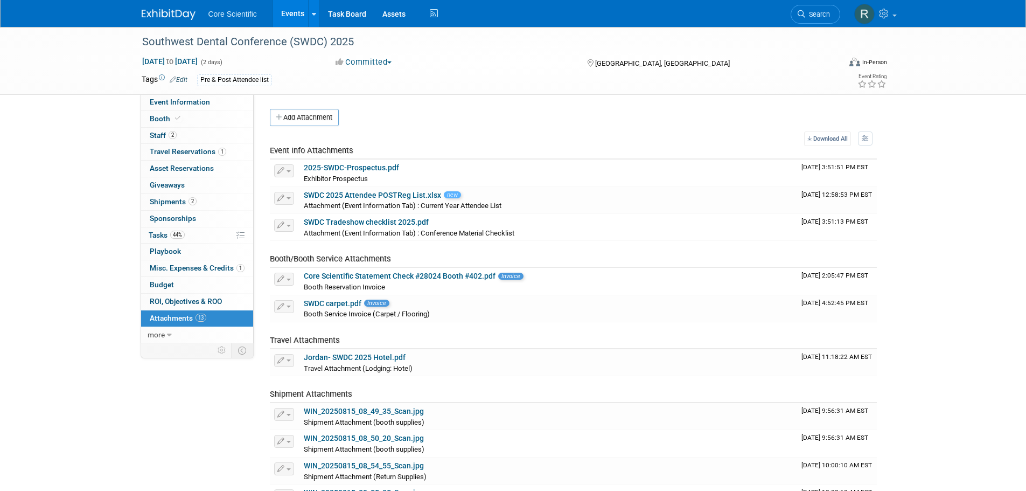
click at [923, 201] on div "Southwest Dental Conference (SWDC) 2025 [DATE] to [DATE] (2 days) [DATE] to [DA…" at bounding box center [513, 353] width 1026 height 652
